Goal: Information Seeking & Learning: Find specific fact

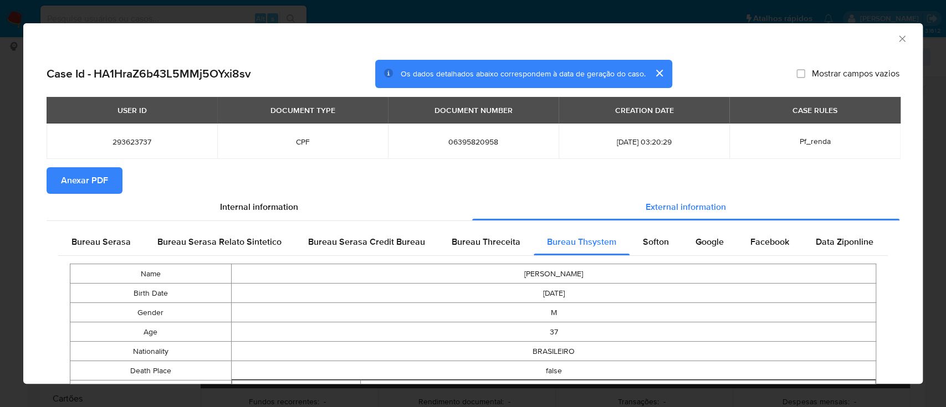
click at [897, 38] on icon "Fechar a janela" at bounding box center [902, 38] width 11 height 11
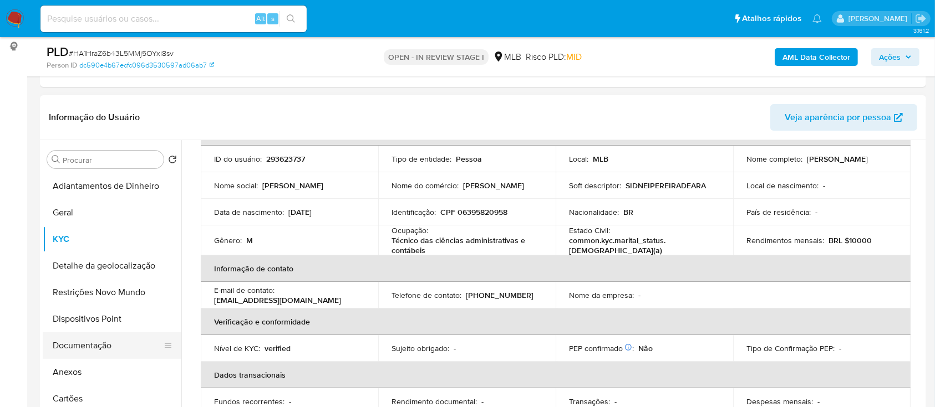
click at [87, 350] on button "Documentação" at bounding box center [108, 346] width 130 height 27
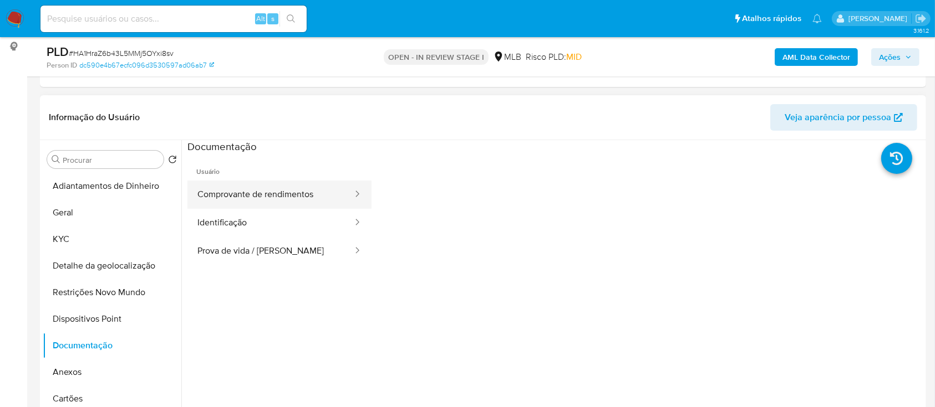
click at [253, 191] on button "Comprovante de rendimentos" at bounding box center [270, 195] width 166 height 28
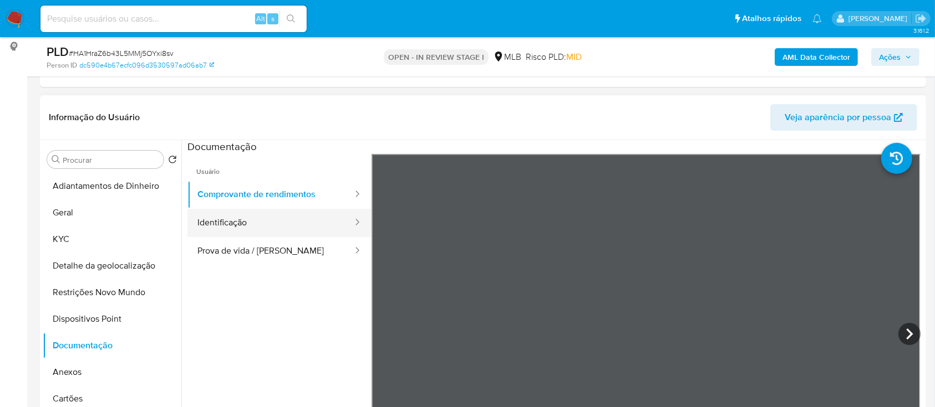
click at [274, 226] on button "Identificação" at bounding box center [270, 223] width 166 height 28
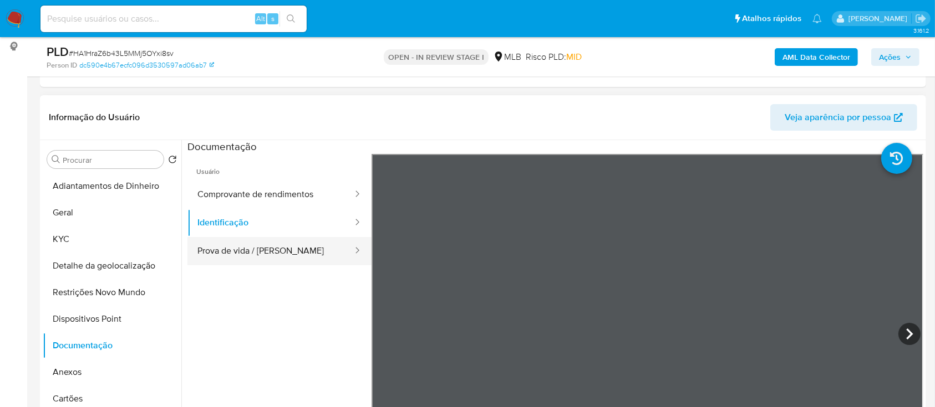
click at [277, 253] on button "Prova de vida / [PERSON_NAME]" at bounding box center [270, 251] width 166 height 28
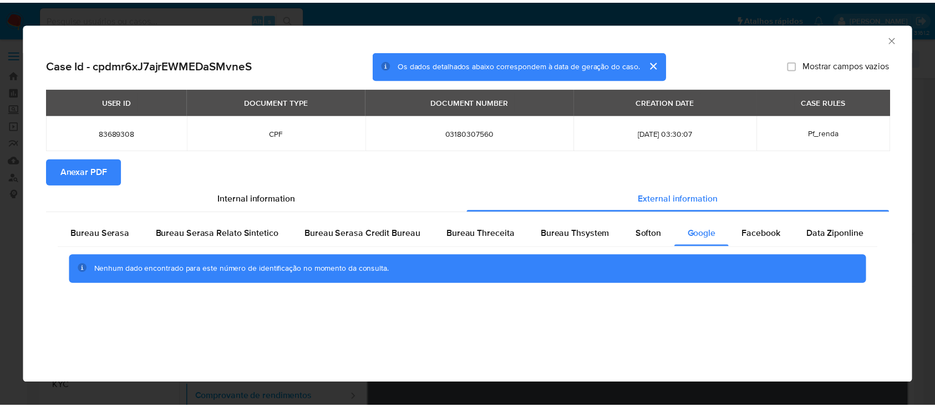
scroll to position [147, 0]
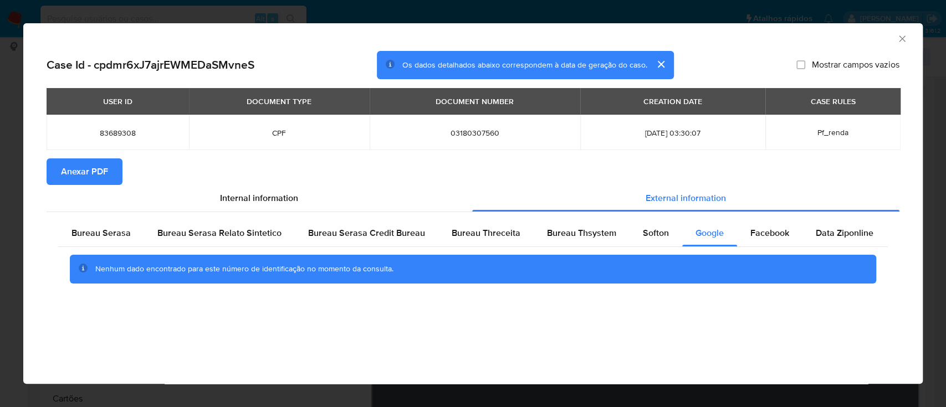
click at [900, 40] on icon "Fechar a janela" at bounding box center [902, 38] width 6 height 6
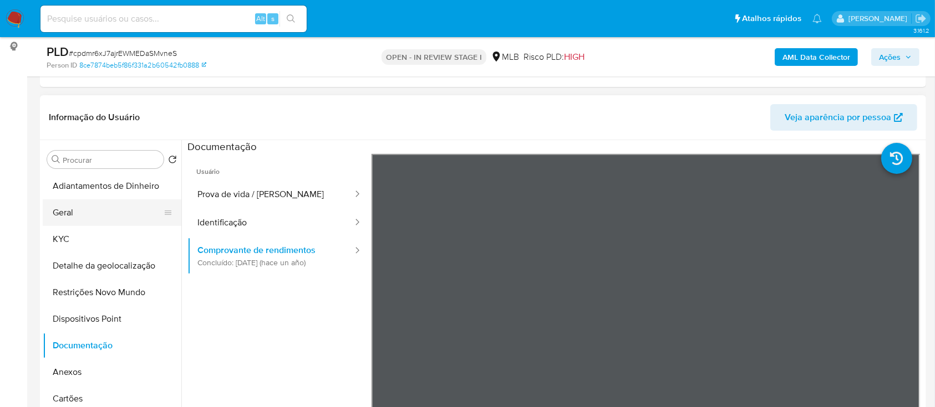
click at [69, 216] on button "Geral" at bounding box center [108, 213] width 130 height 27
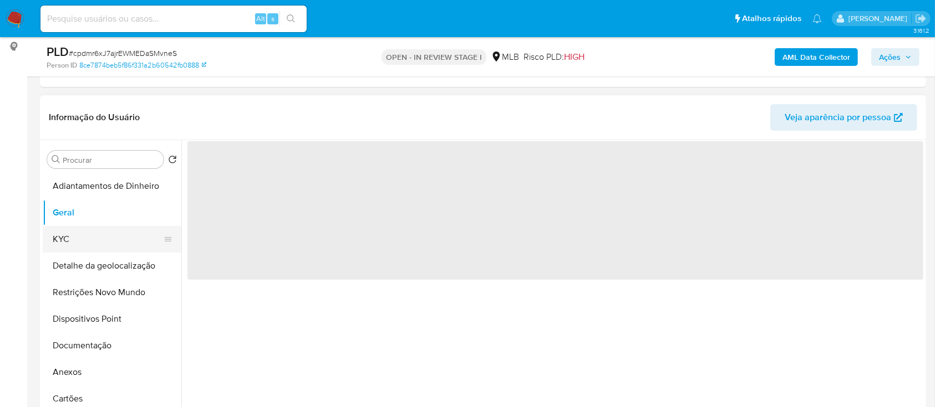
click at [72, 239] on button "KYC" at bounding box center [108, 239] width 130 height 27
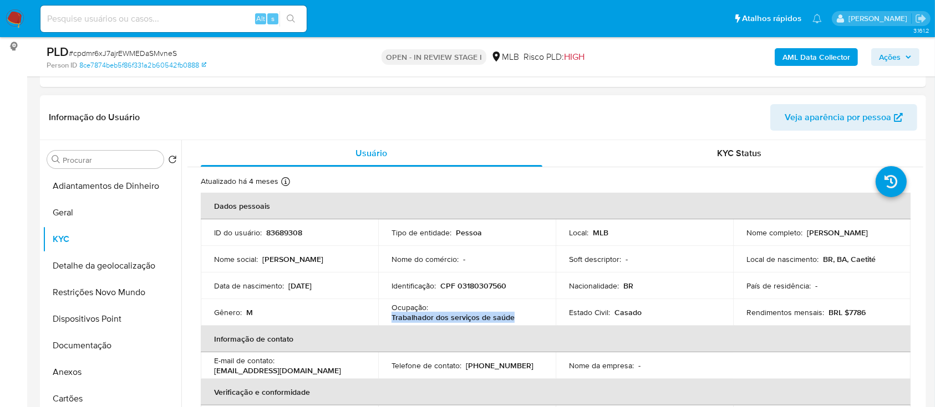
drag, startPoint x: 518, startPoint y: 317, endPoint x: 387, endPoint y: 314, distance: 130.8
click at [387, 314] on td "Ocupação : Trabalhador dos serviços de saúde" at bounding box center [466, 312] width 177 height 27
copy p "Trabalhador dos serviços de saúde"
click at [86, 343] on button "Documentação" at bounding box center [108, 346] width 130 height 27
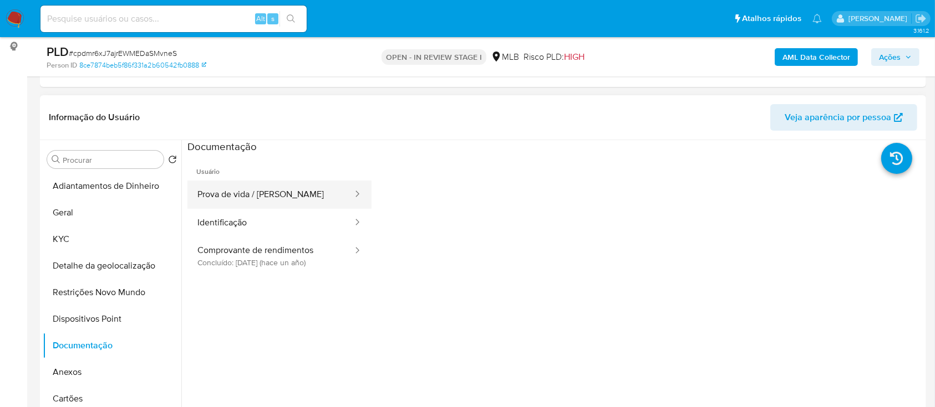
click at [244, 190] on button "Prova de vida / [PERSON_NAME]" at bounding box center [270, 195] width 166 height 28
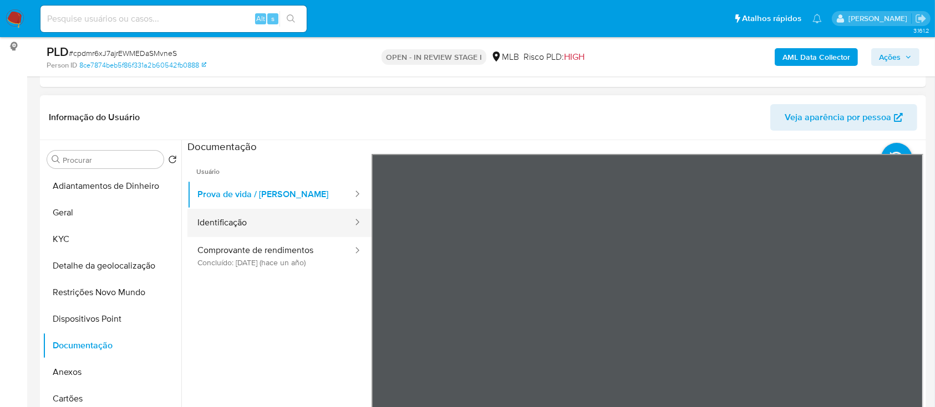
click at [264, 222] on button "Identificação" at bounding box center [270, 223] width 166 height 28
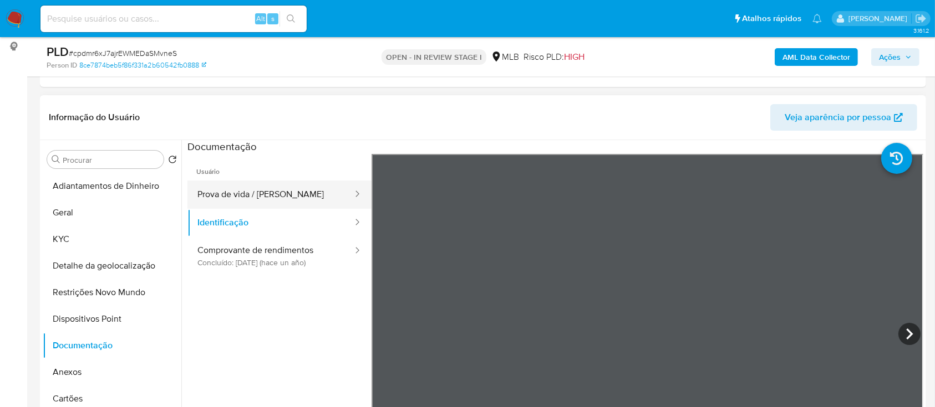
click at [244, 195] on button "Prova de vida / [PERSON_NAME]" at bounding box center [270, 195] width 166 height 28
